Goal: Task Accomplishment & Management: Use online tool/utility

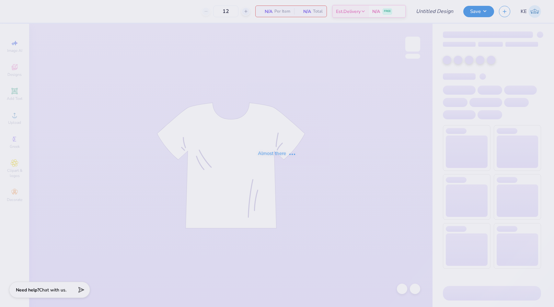
type input "DZ Philo"
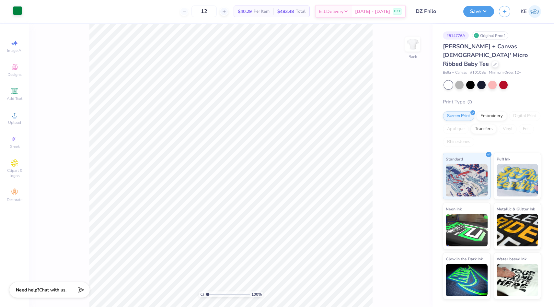
click at [15, 12] on div at bounding box center [17, 10] width 9 height 9
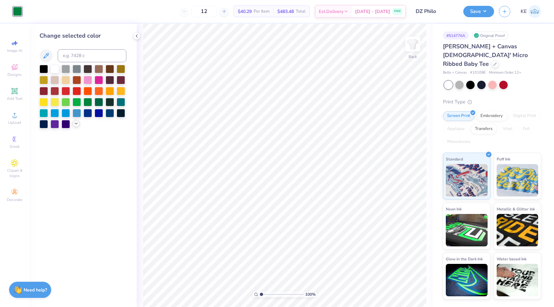
click at [76, 124] on icon at bounding box center [76, 123] width 5 height 5
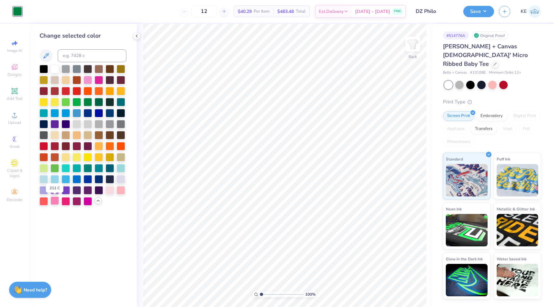
click at [55, 201] on div at bounding box center [55, 200] width 8 height 8
click at [123, 187] on div at bounding box center [121, 189] width 8 height 8
click at [109, 189] on div at bounding box center [110, 189] width 8 height 8
click at [40, 201] on div at bounding box center [44, 200] width 8 height 8
click at [55, 202] on div at bounding box center [55, 200] width 8 height 8
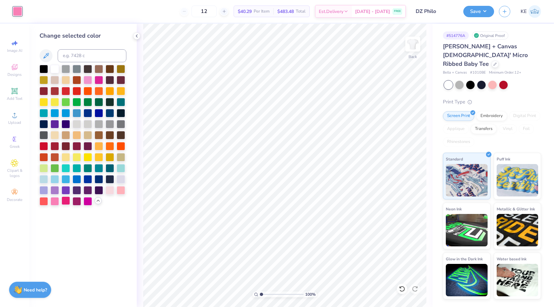
click at [66, 202] on div at bounding box center [66, 200] width 8 height 8
click at [87, 80] on div at bounding box center [88, 79] width 8 height 8
click at [66, 198] on div at bounding box center [66, 200] width 8 height 8
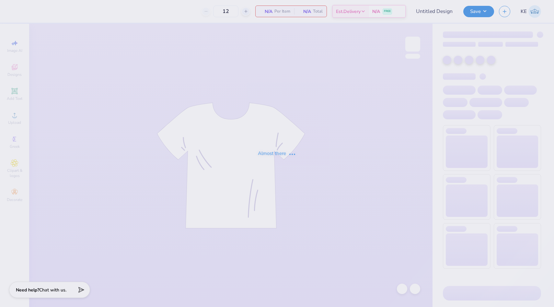
type input "DZ Philo"
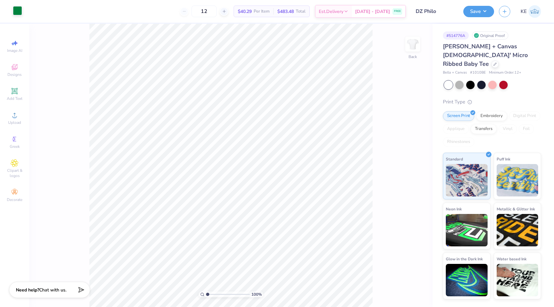
click at [16, 13] on div at bounding box center [17, 10] width 9 height 9
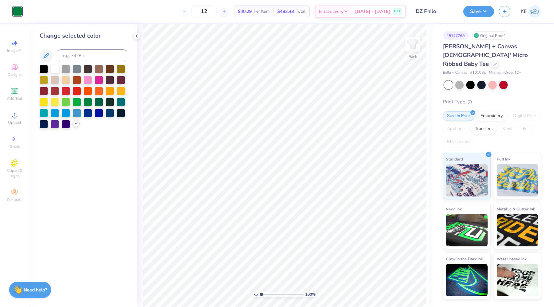
click at [75, 122] on icon at bounding box center [76, 123] width 5 height 5
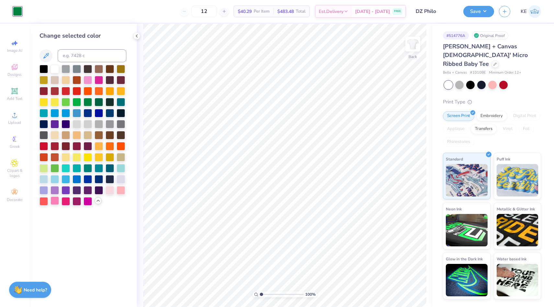
click at [56, 202] on div at bounding box center [55, 200] width 8 height 8
click at [487, 11] on button "Save" at bounding box center [478, 10] width 31 height 11
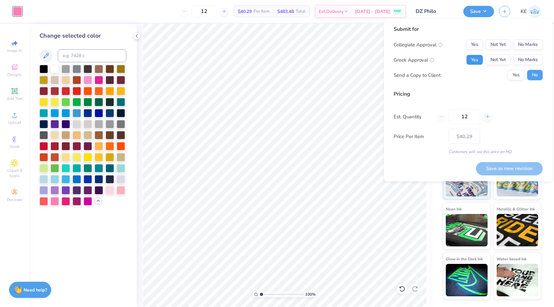
click at [470, 58] on button "Yes" at bounding box center [474, 60] width 17 height 10
click at [503, 45] on button "Not Yet" at bounding box center [498, 45] width 25 height 10
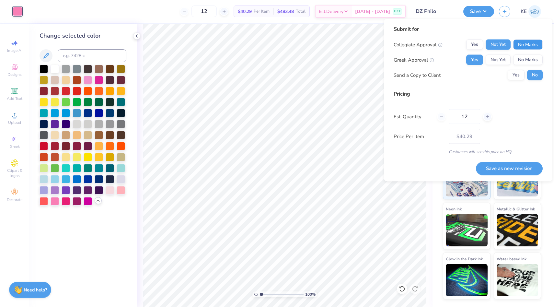
click at [535, 44] on button "No Marks" at bounding box center [527, 45] width 29 height 10
click at [487, 118] on line at bounding box center [487, 116] width 0 height 3
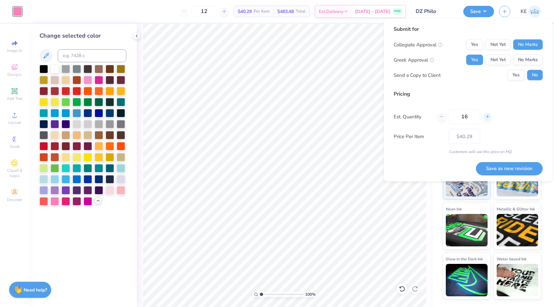
click at [487, 118] on line at bounding box center [487, 116] width 0 height 3
type input "20"
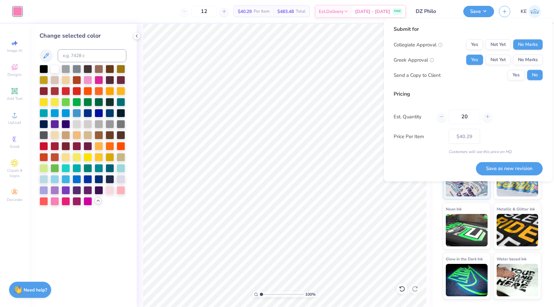
type input "20"
type input "$36.00"
click at [435, 117] on div "Est. Quantity 20" at bounding box center [468, 116] width 149 height 15
click at [488, 117] on icon at bounding box center [487, 116] width 5 height 5
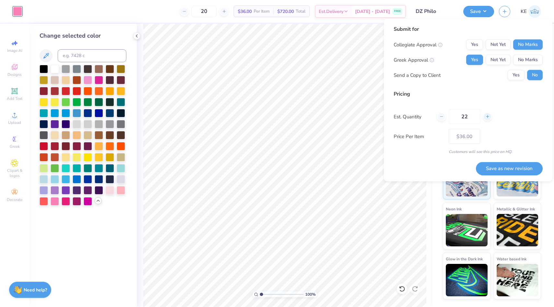
click at [488, 117] on icon at bounding box center [487, 116] width 5 height 5
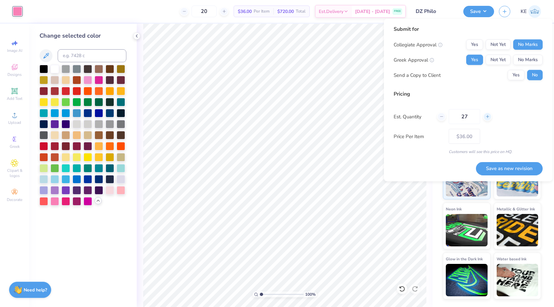
click at [488, 117] on icon at bounding box center [487, 116] width 5 height 5
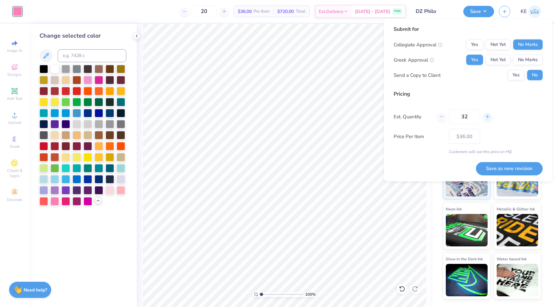
click at [488, 117] on icon at bounding box center [487, 116] width 5 height 5
type input "36"
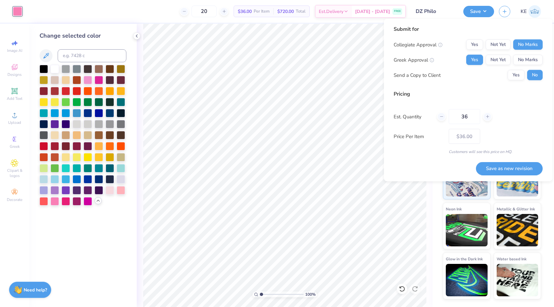
type input "36"
click at [525, 144] on div "Pricing Est. Quantity 36 Price Per Item $29.51 Customers will see this price on…" at bounding box center [468, 122] width 149 height 64
click at [514, 165] on button "Save as new revision" at bounding box center [509, 168] width 67 height 13
type input "– –"
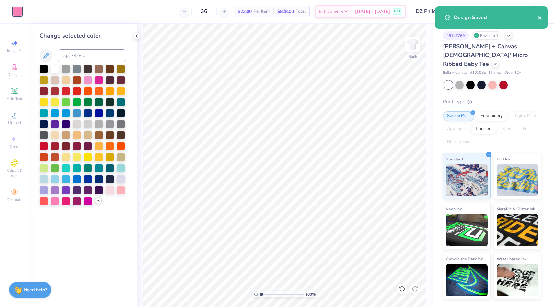
click at [538, 18] on icon "close" at bounding box center [540, 17] width 5 height 5
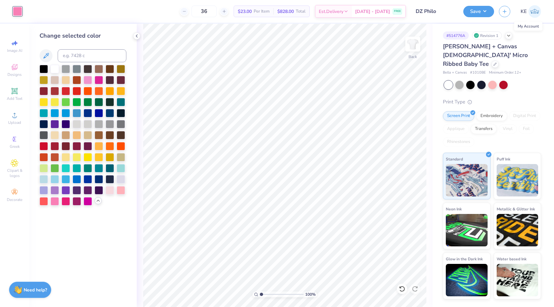
click at [535, 9] on img at bounding box center [534, 11] width 13 height 13
